Goal: Find specific page/section: Find specific page/section

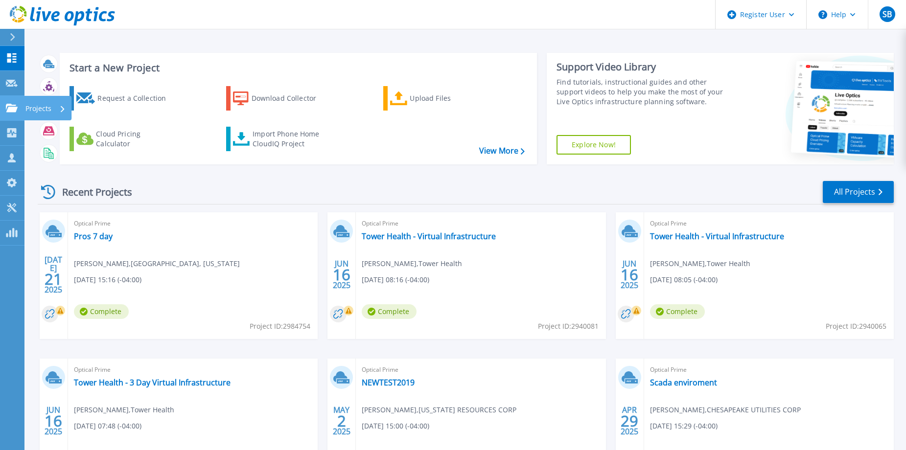
click at [11, 114] on link "Projects Projects" at bounding box center [12, 108] width 24 height 25
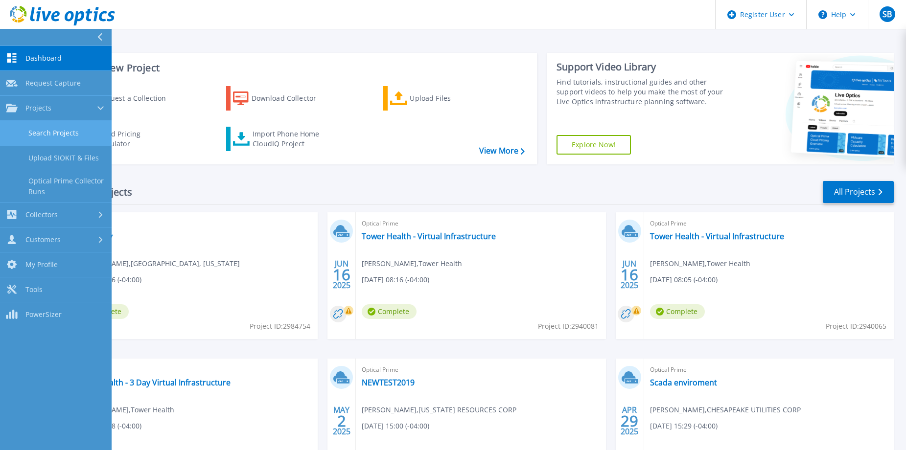
click at [43, 132] on link "Search Projects" at bounding box center [56, 133] width 112 height 25
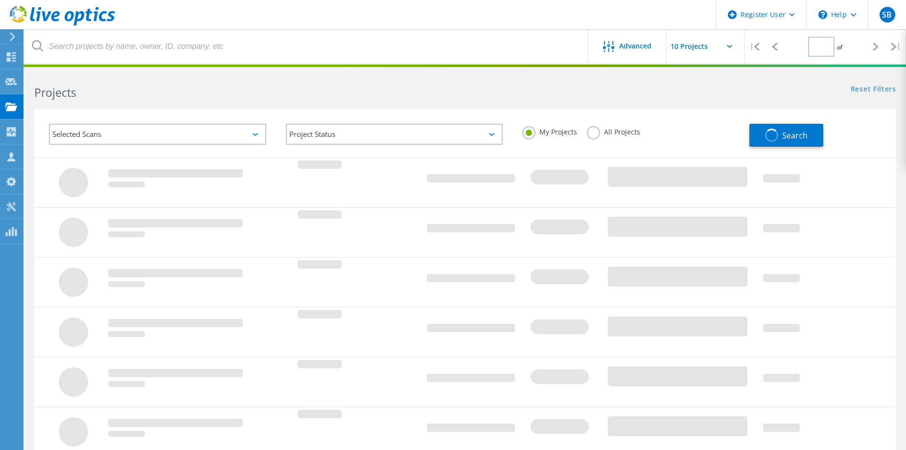
type input "1"
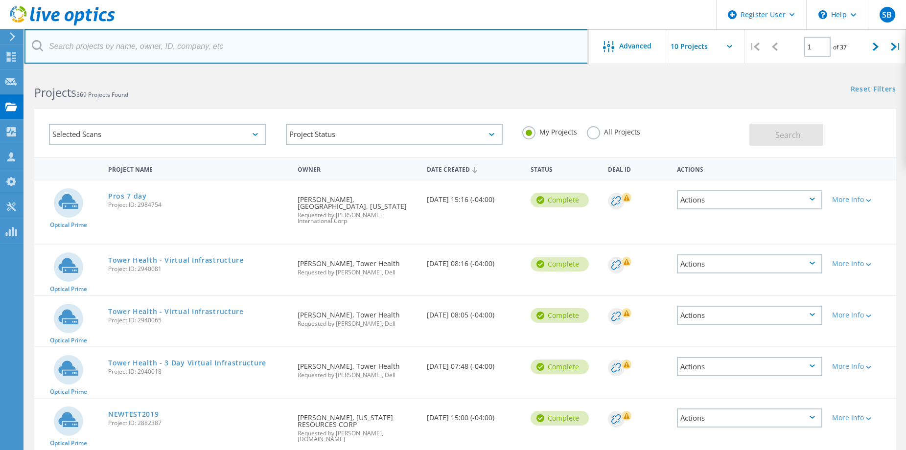
click at [351, 43] on input "text" at bounding box center [306, 46] width 564 height 34
click at [259, 50] on input "text" at bounding box center [306, 46] width 564 height 34
paste input "john.stefani@co.middlesex.nj.us"
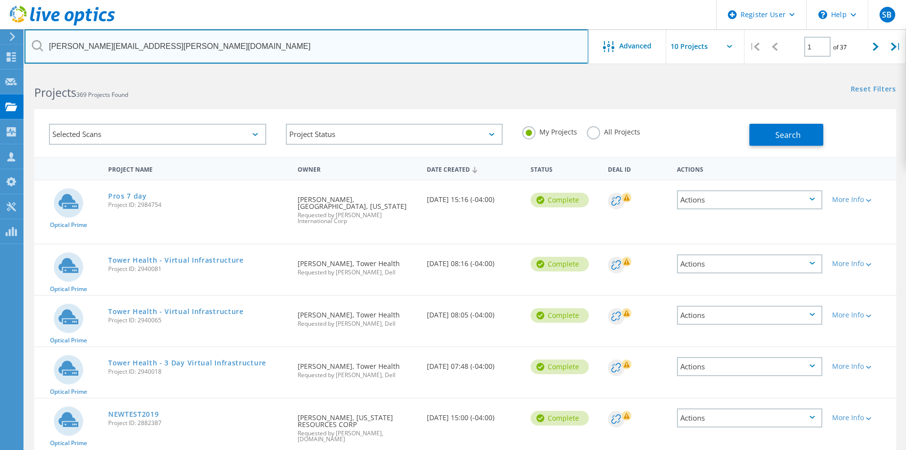
drag, startPoint x: 93, startPoint y: 47, endPoint x: 47, endPoint y: 45, distance: 46.0
click at [47, 45] on input "john.stefani@co.middlesex.nj.us" at bounding box center [306, 46] width 564 height 34
type input "@co.middlesex.nj.us"
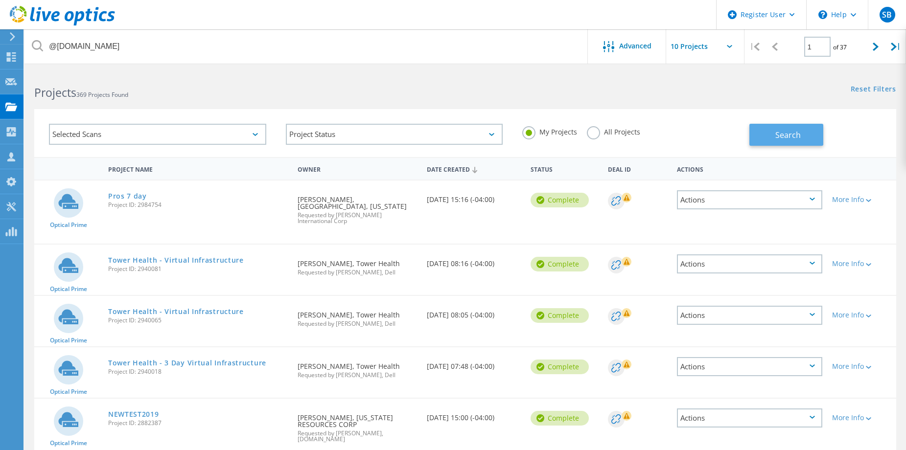
click at [761, 135] on button "Search" at bounding box center [786, 135] width 74 height 22
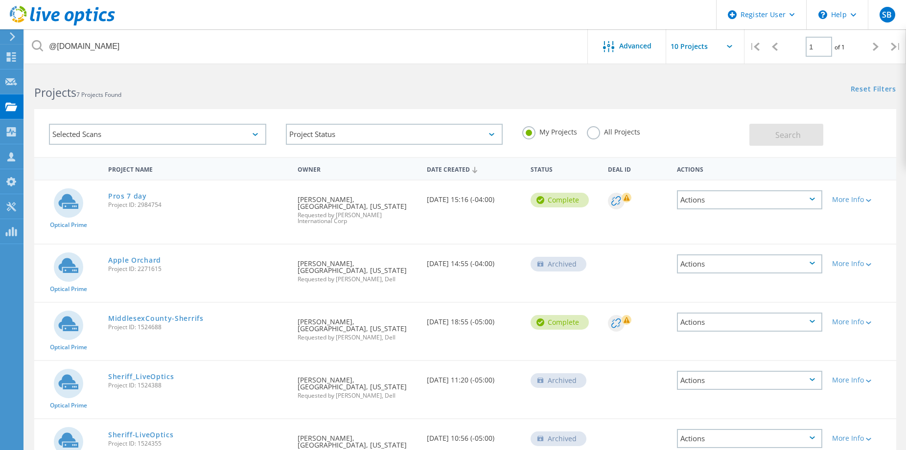
click at [589, 133] on label "All Projects" at bounding box center [613, 130] width 53 height 9
click at [0, 0] on input "All Projects" at bounding box center [0, 0] width 0 height 0
click at [755, 137] on button "Search" at bounding box center [786, 135] width 74 height 22
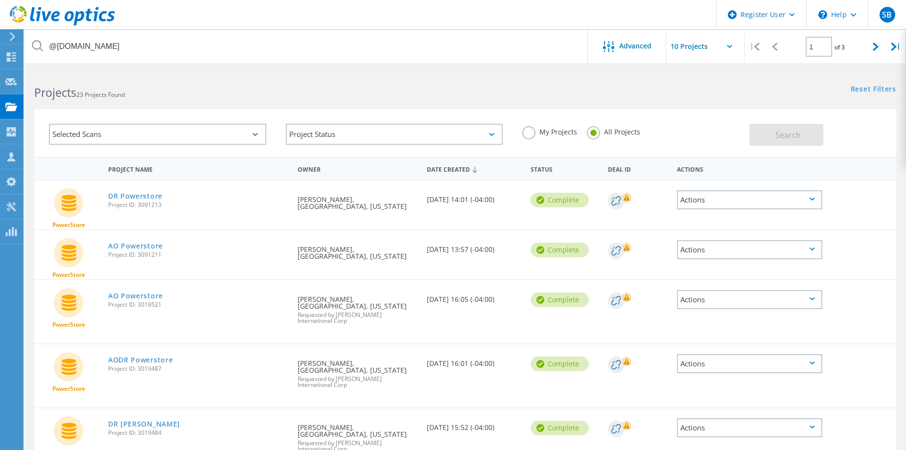
click at [770, 87] on div "Reset Filters Show Filters" at bounding box center [685, 80] width 440 height 18
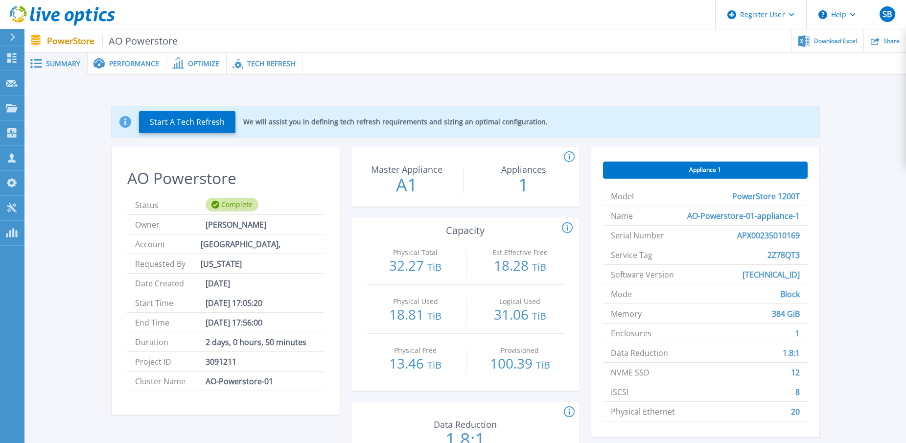
click at [861, 200] on div "Start A Tech Refresh We will assist you in defining tech refresh requirements a…" at bounding box center [465, 286] width 852 height 390
drag, startPoint x: 835, startPoint y: 196, endPoint x: 835, endPoint y: 189, distance: 6.8
click at [835, 196] on div "Start A Tech Refresh We will assist you in defining tech refresh requirements a…" at bounding box center [465, 286] width 852 height 390
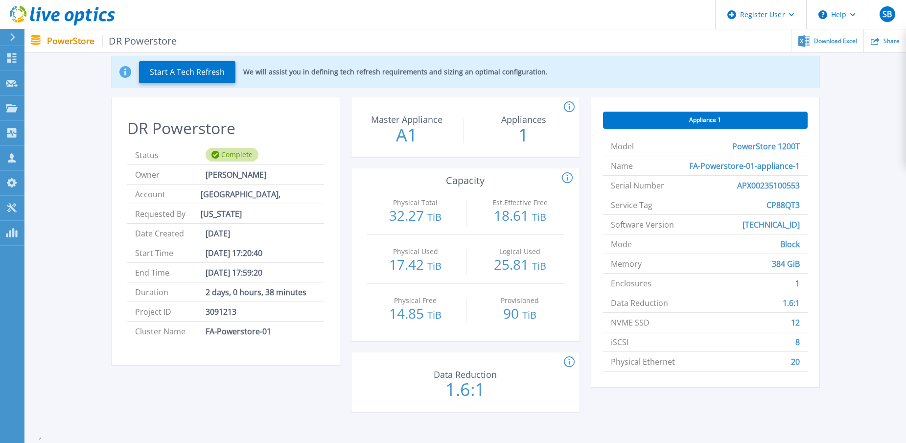
scroll to position [98, 0]
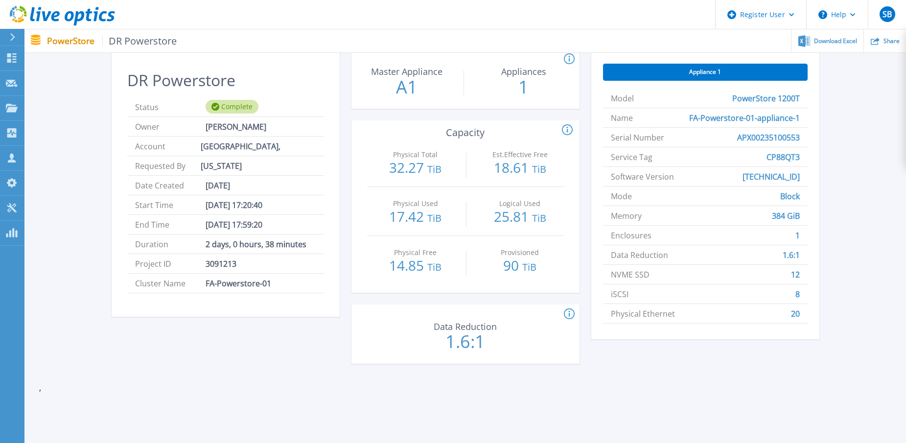
click at [847, 219] on div "Start A Tech Refresh We will assist you in defining tech refresh requirements a…" at bounding box center [465, 188] width 852 height 390
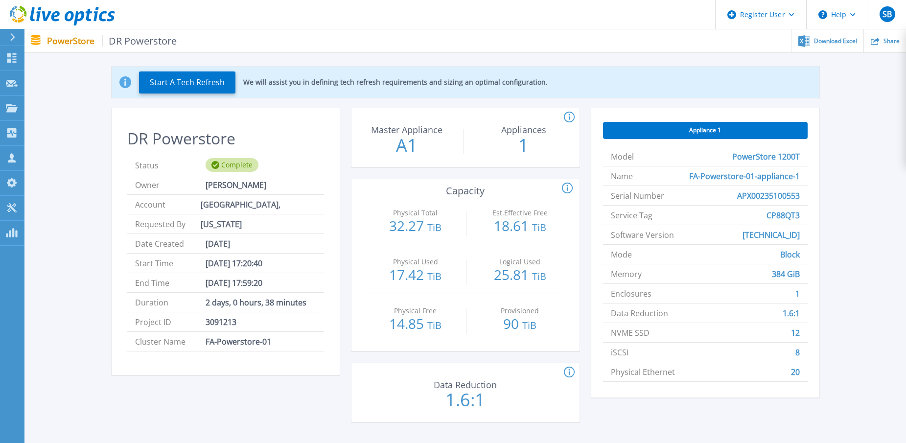
scroll to position [0, 0]
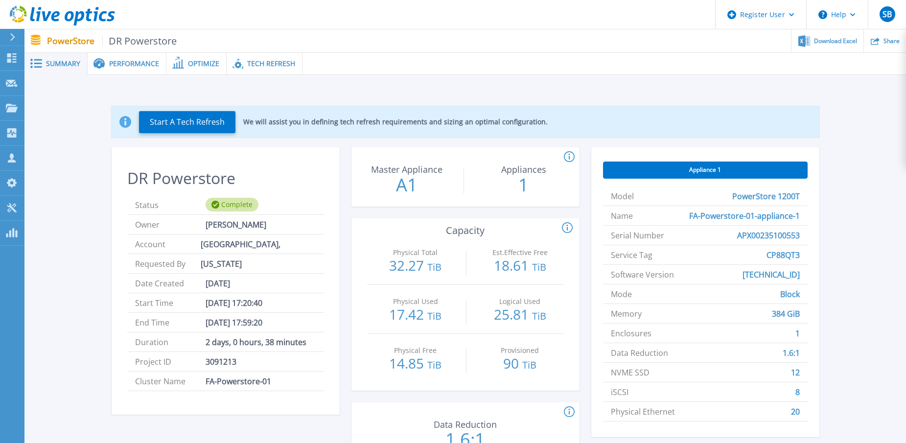
click at [867, 126] on div "Start A Tech Refresh We will assist you in defining tech refresh requirements a…" at bounding box center [465, 286] width 852 height 390
